Goal: Task Accomplishment & Management: Use online tool/utility

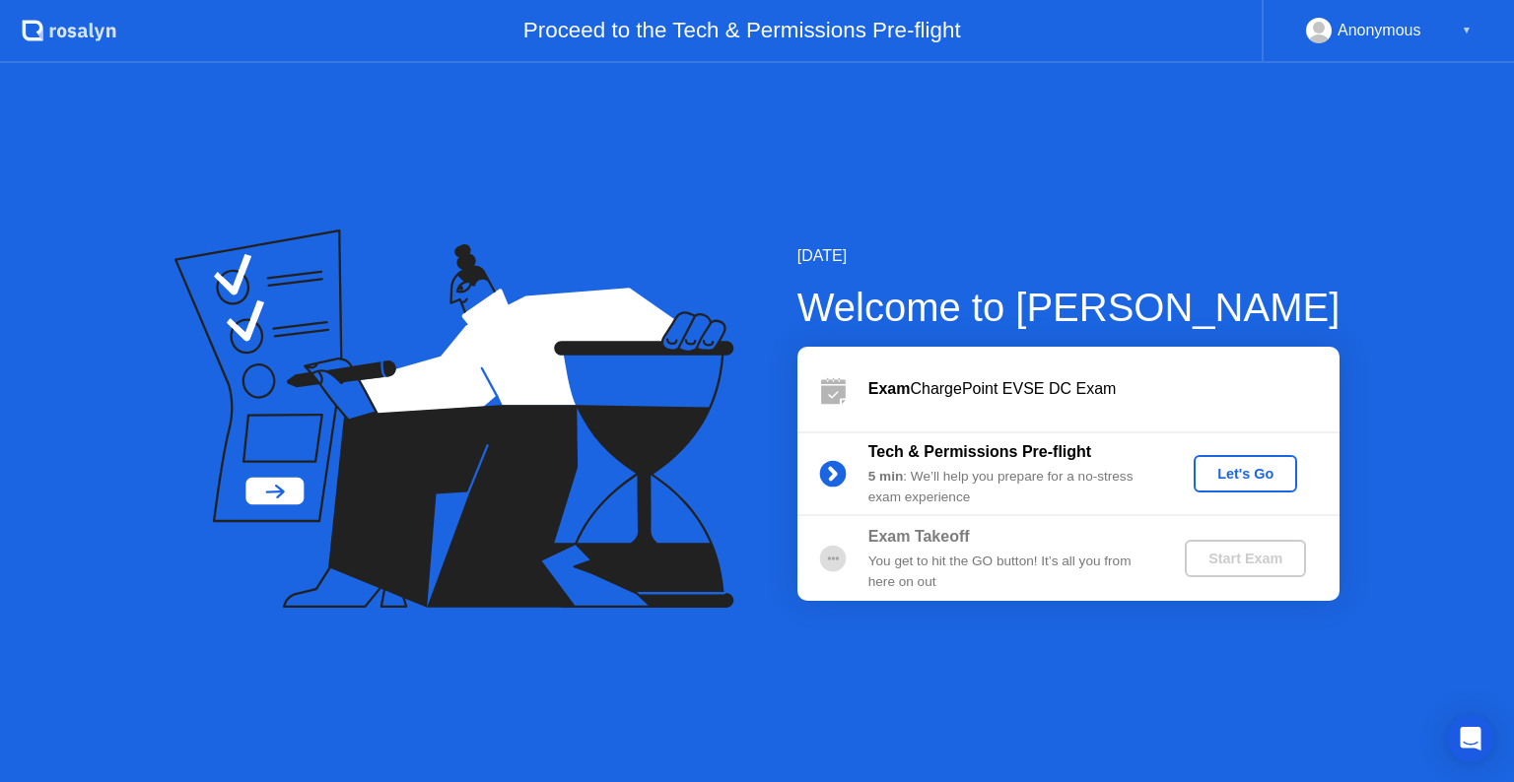
click at [1240, 469] on div "Let's Go" at bounding box center [1245, 474] width 88 height 16
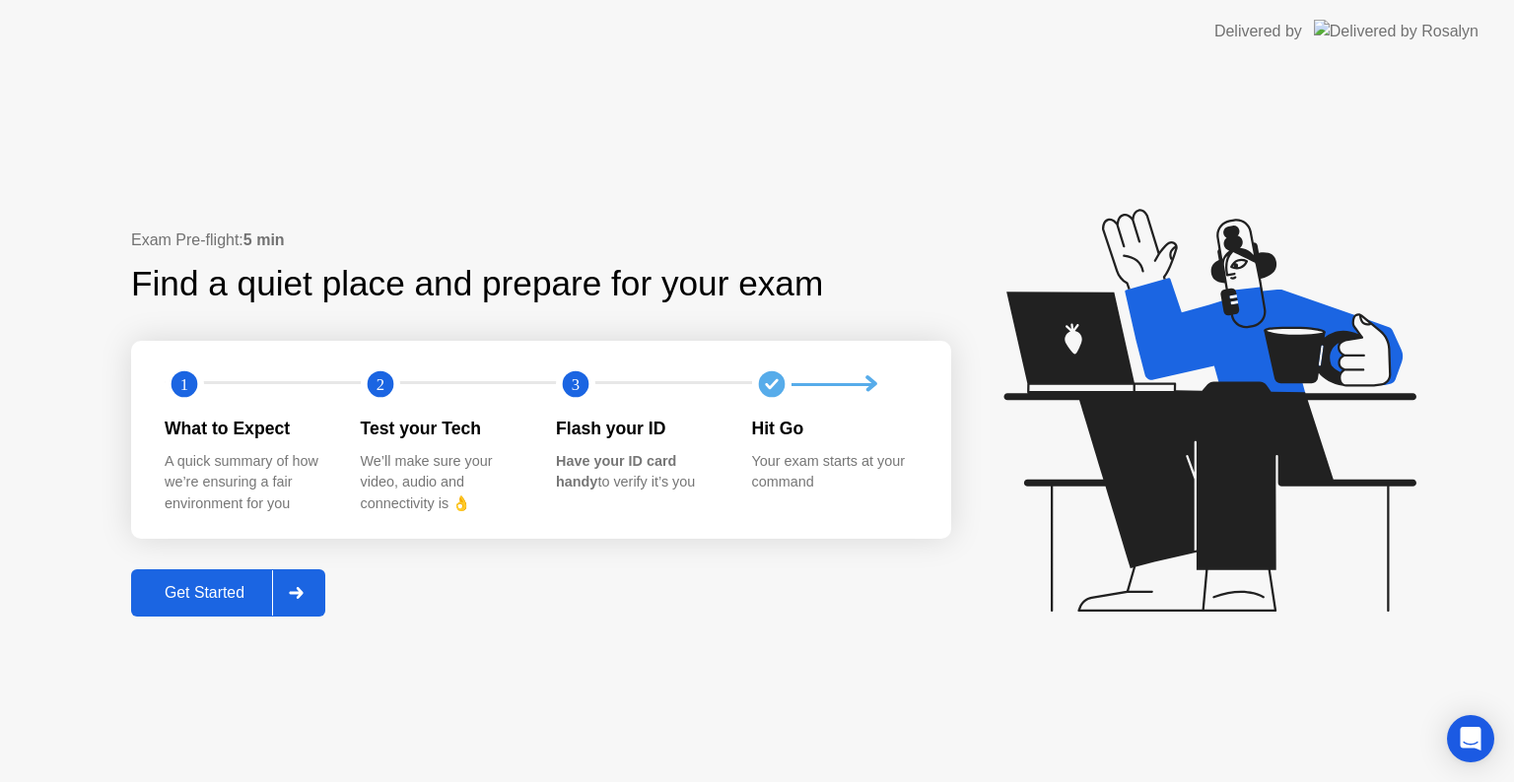
click at [234, 602] on div "Get Started" at bounding box center [204, 593] width 135 height 18
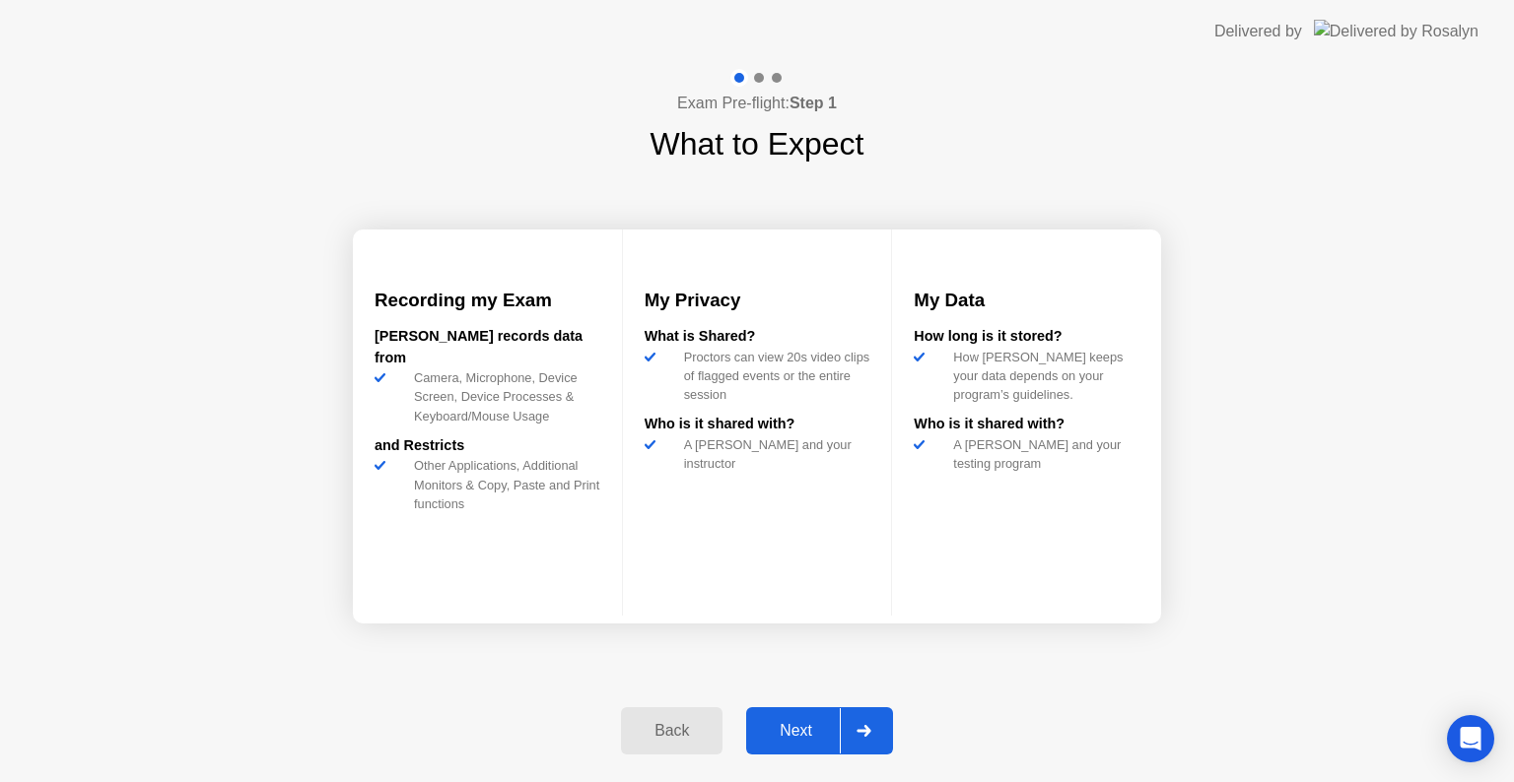
click at [856, 725] on icon at bounding box center [863, 731] width 15 height 12
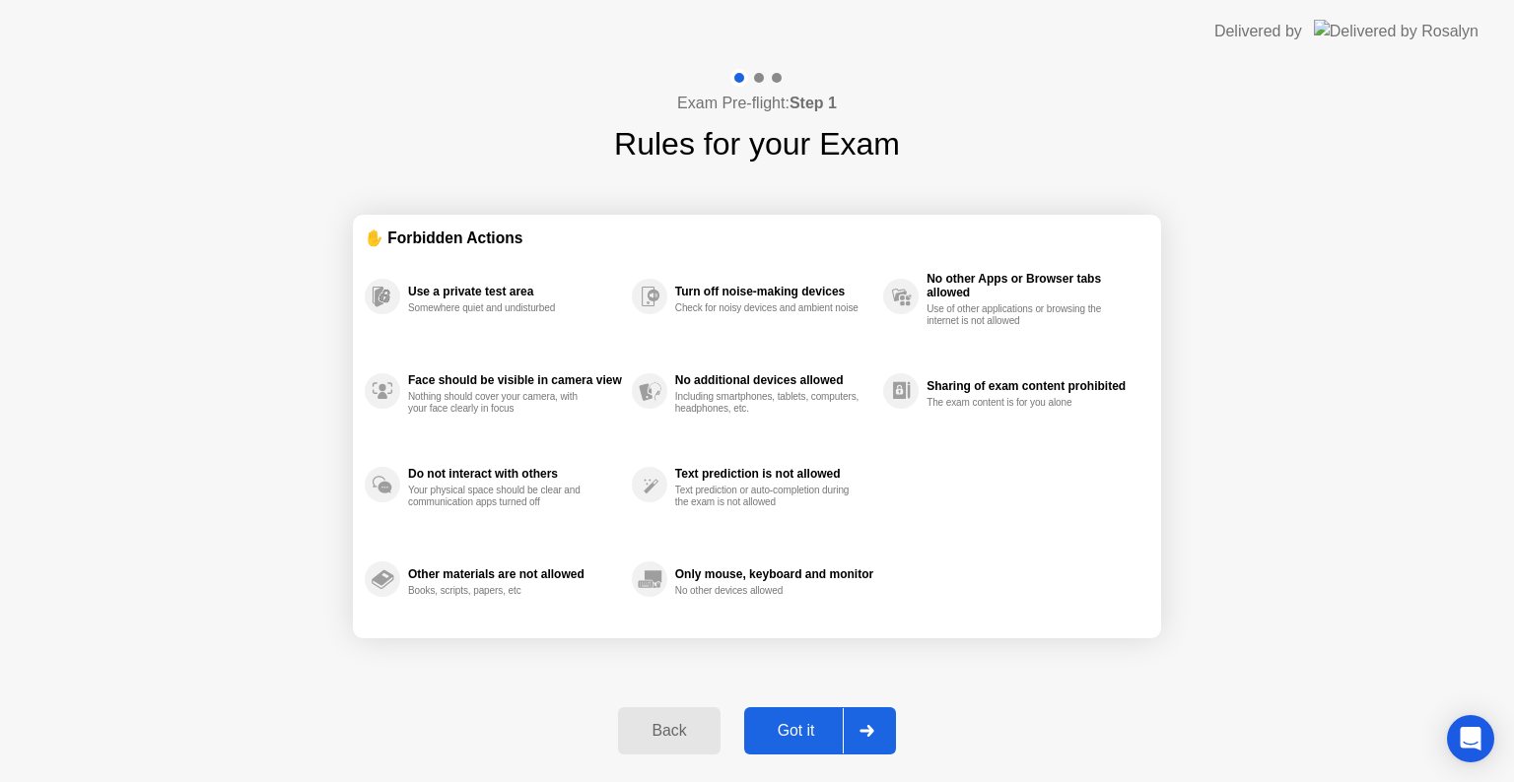
click at [856, 725] on div at bounding box center [866, 731] width 47 height 45
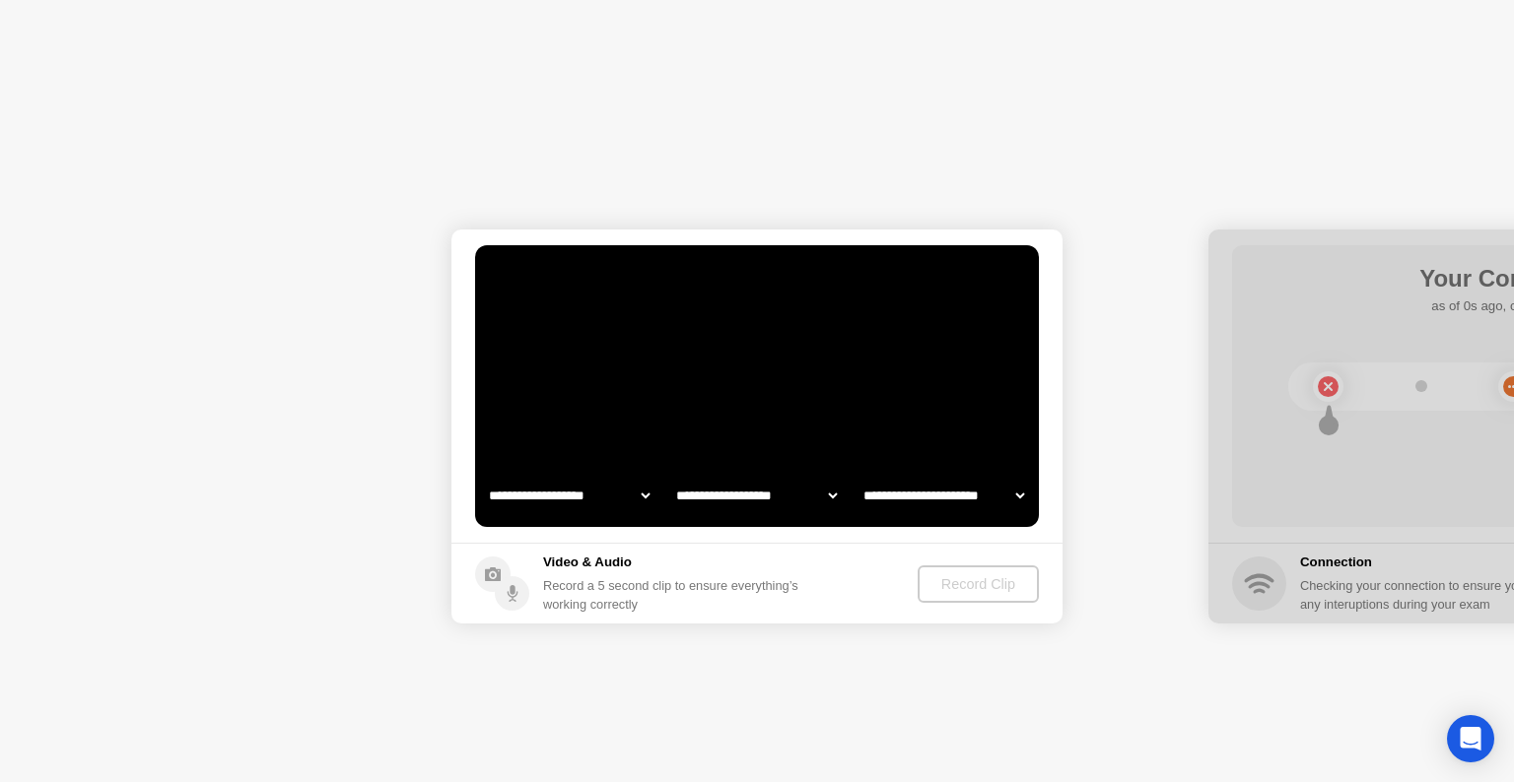
select select "**********"
select select "*******"
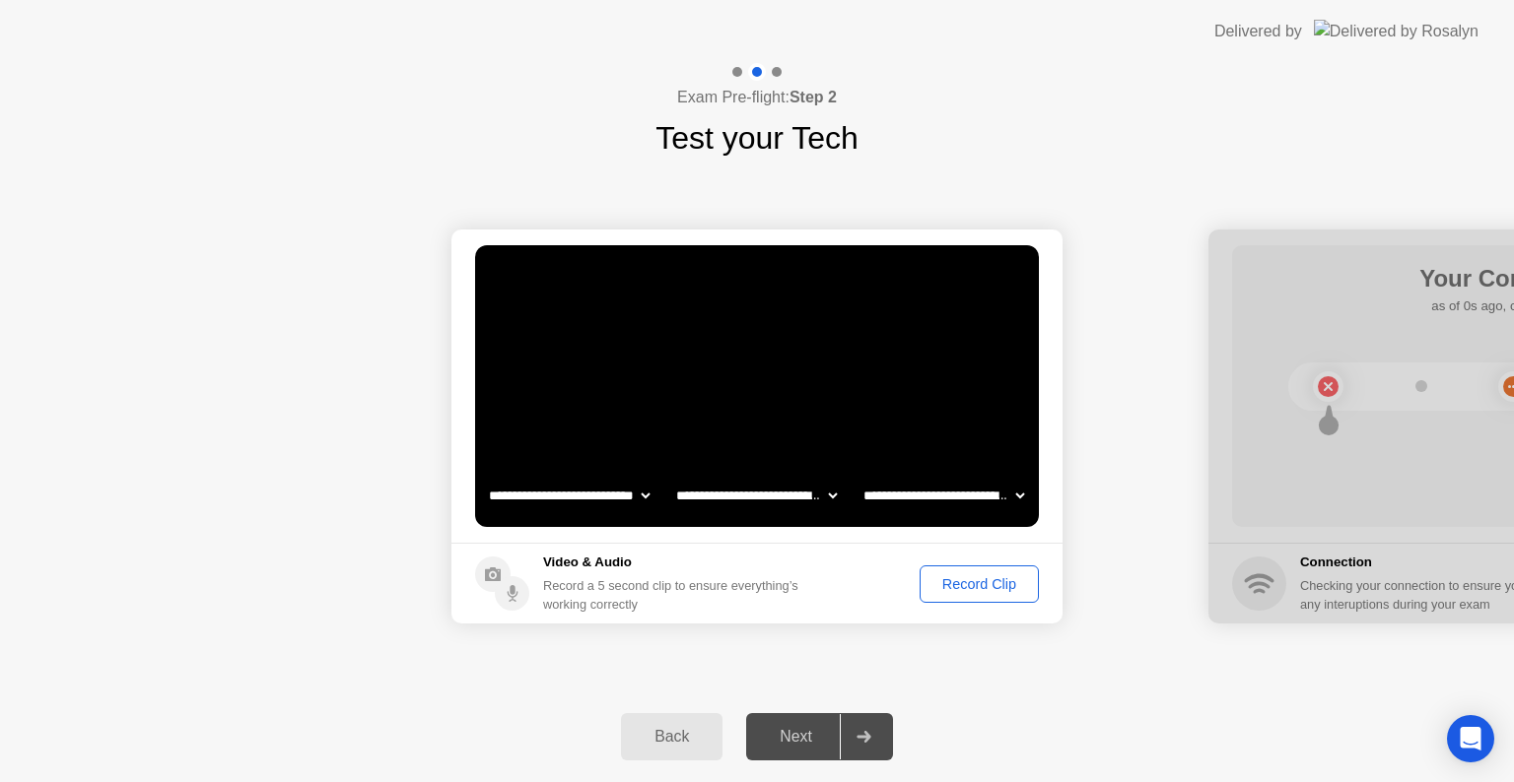
click at [986, 569] on button "Record Clip" at bounding box center [978, 584] width 119 height 37
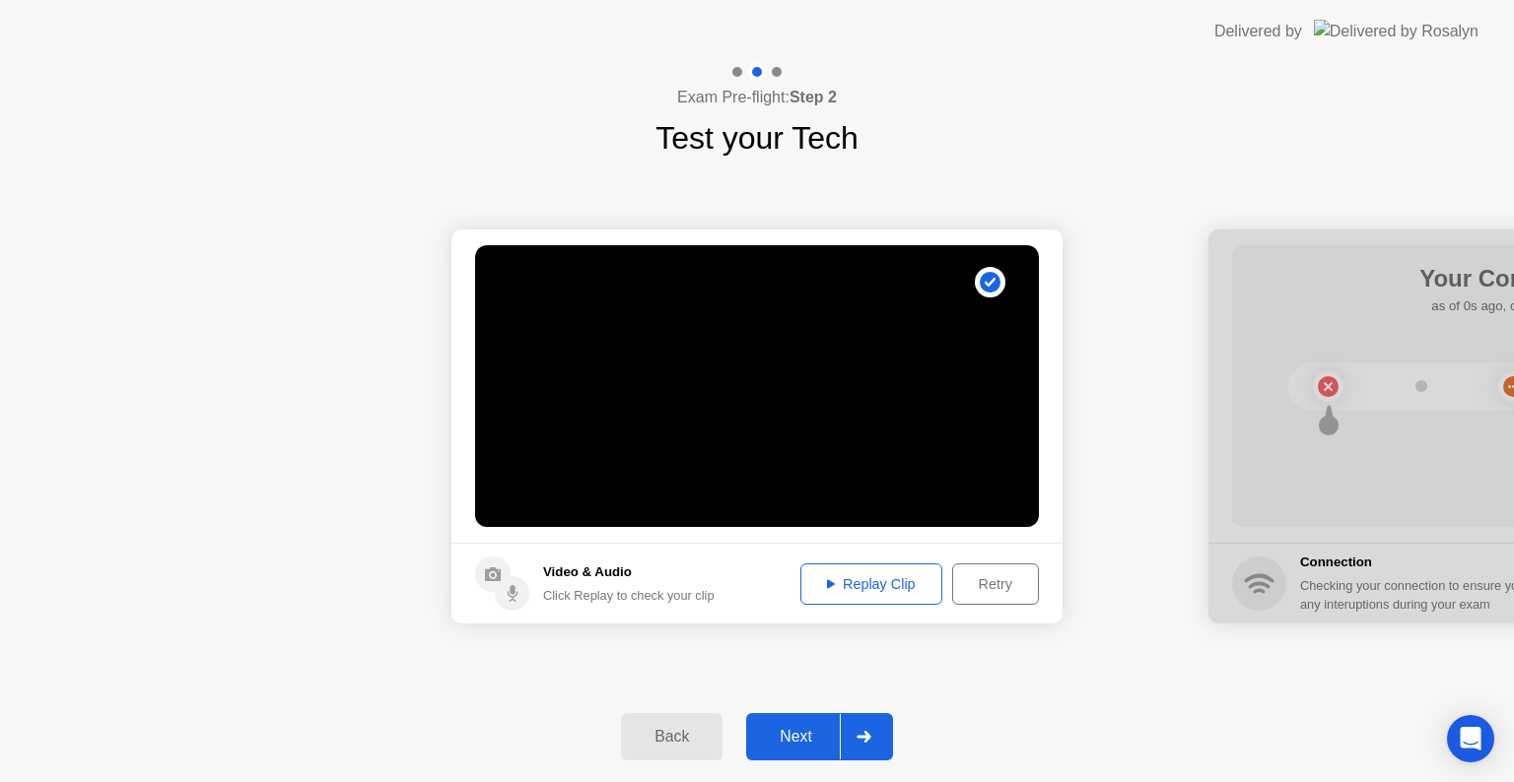
click at [837, 729] on div "Next" at bounding box center [796, 737] width 88 height 18
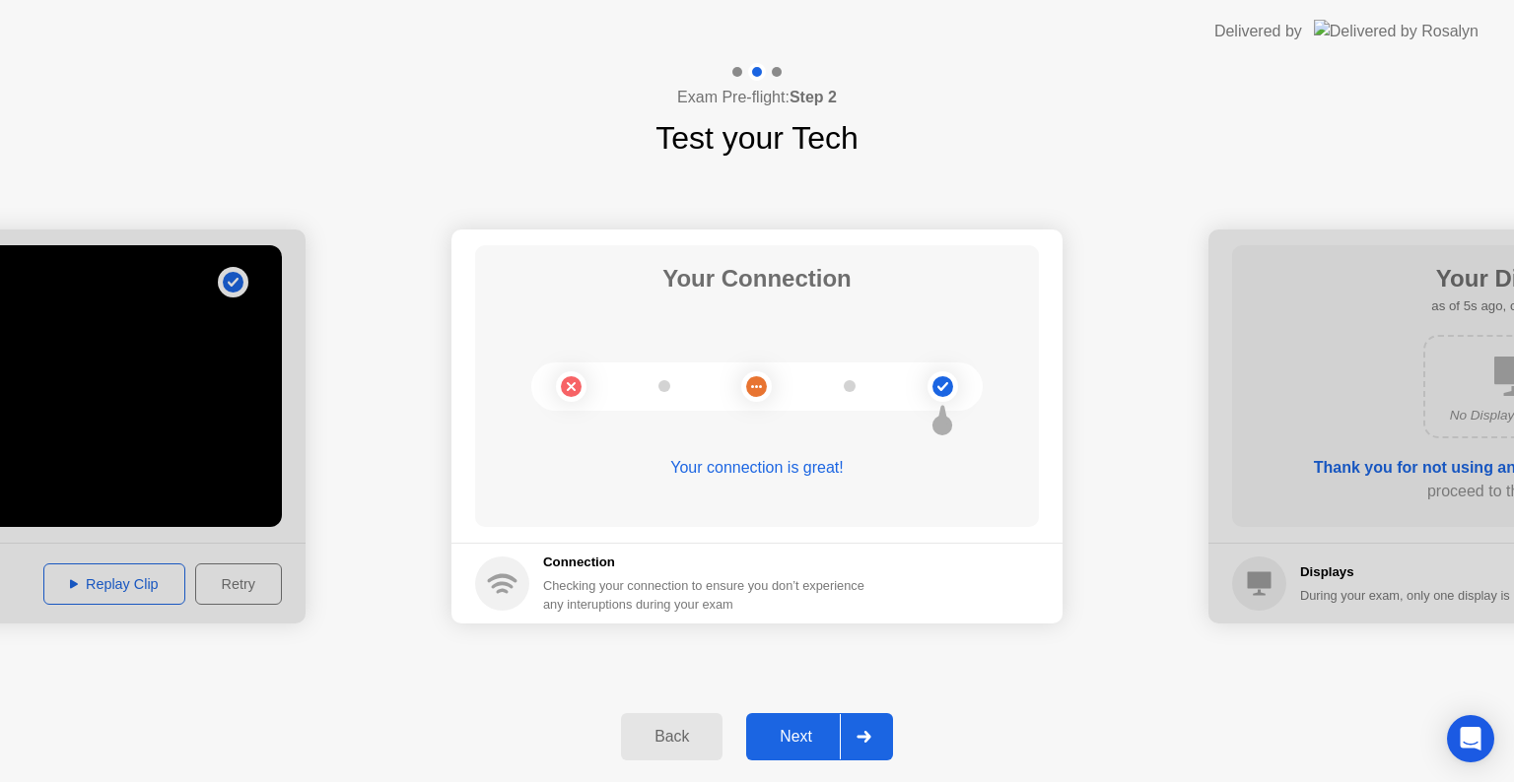
click at [852, 735] on div at bounding box center [863, 736] width 47 height 45
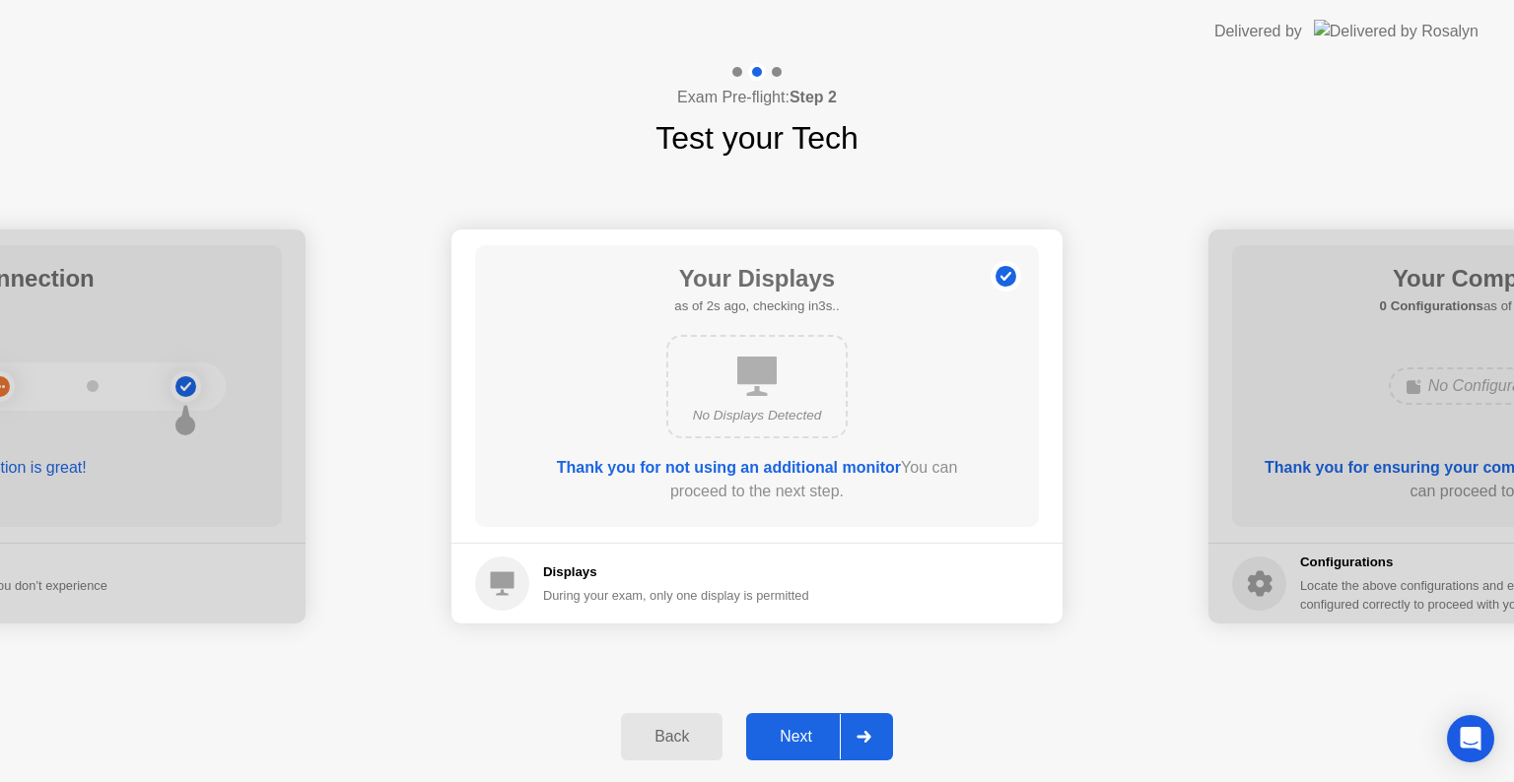
click at [852, 735] on div at bounding box center [863, 736] width 47 height 45
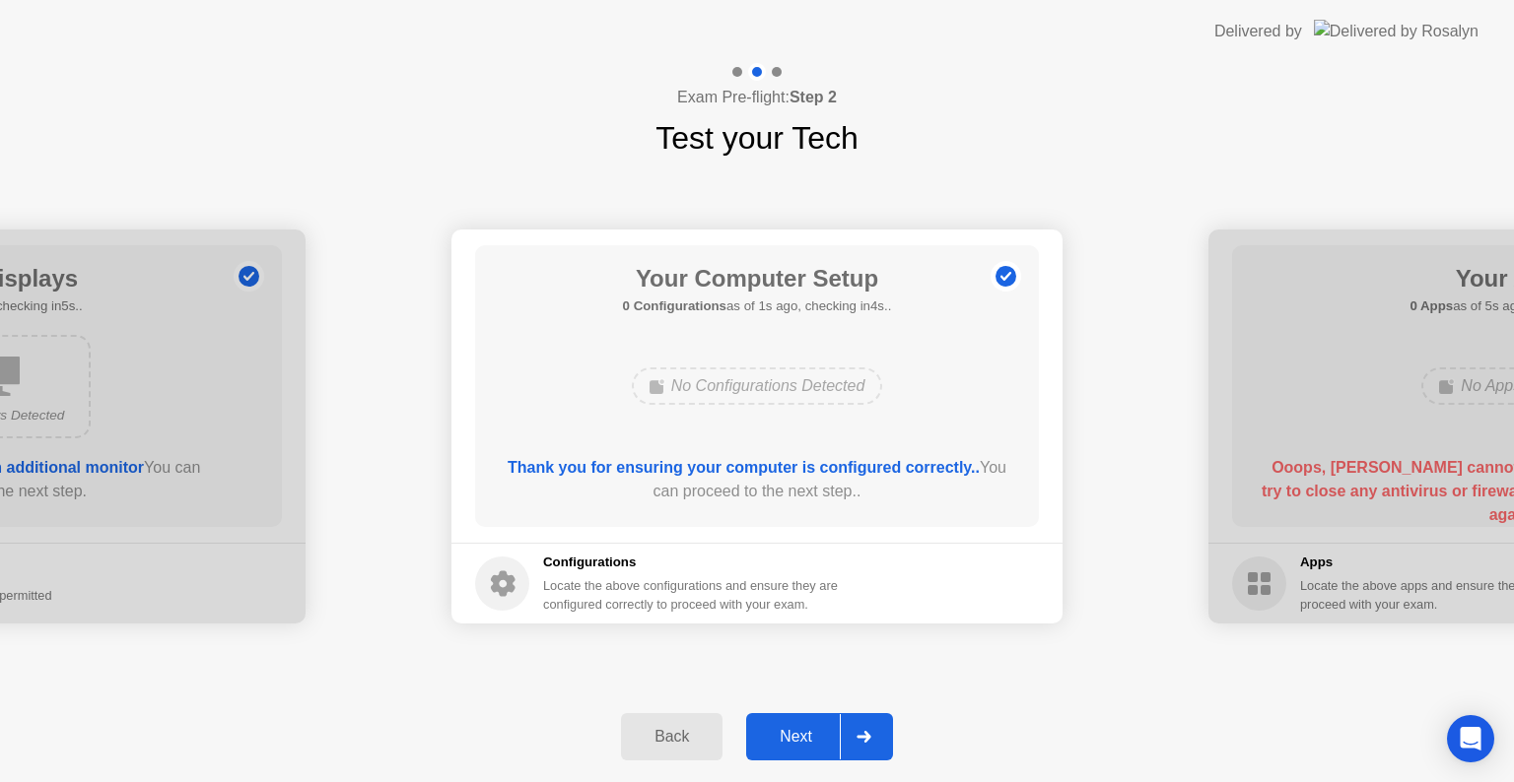
click at [852, 735] on div at bounding box center [863, 736] width 47 height 45
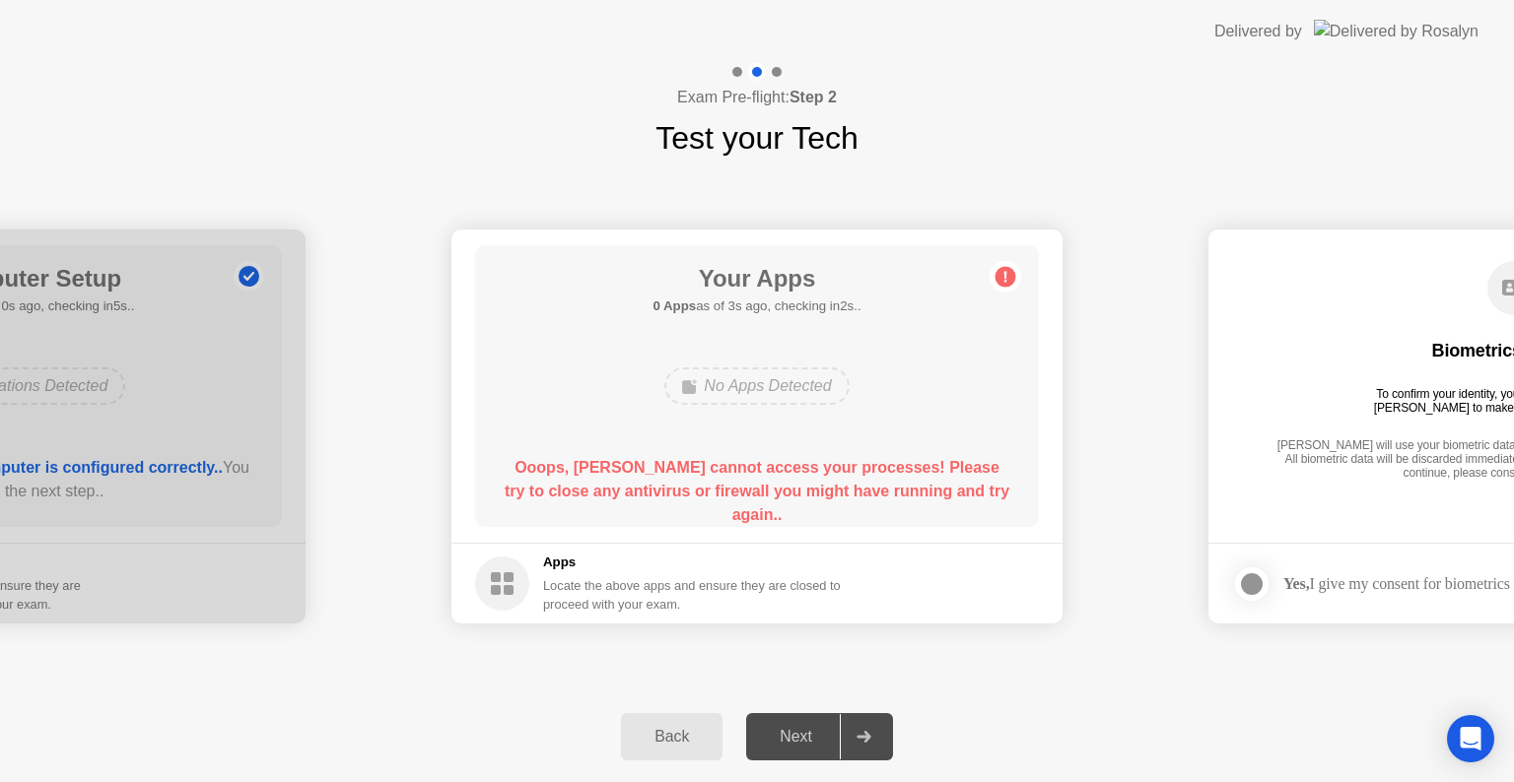
click at [620, 588] on div "Locate the above apps and ensure they are closed to proceed with your exam." at bounding box center [692, 595] width 299 height 37
click at [511, 579] on rect at bounding box center [509, 578] width 10 height 10
click at [1005, 276] on icon at bounding box center [1005, 277] width 3 height 11
click at [1234, 150] on div "Exam Pre-flight: Step 2 Test your Tech" at bounding box center [757, 112] width 1514 height 99
